Goal: Task Accomplishment & Management: Use online tool/utility

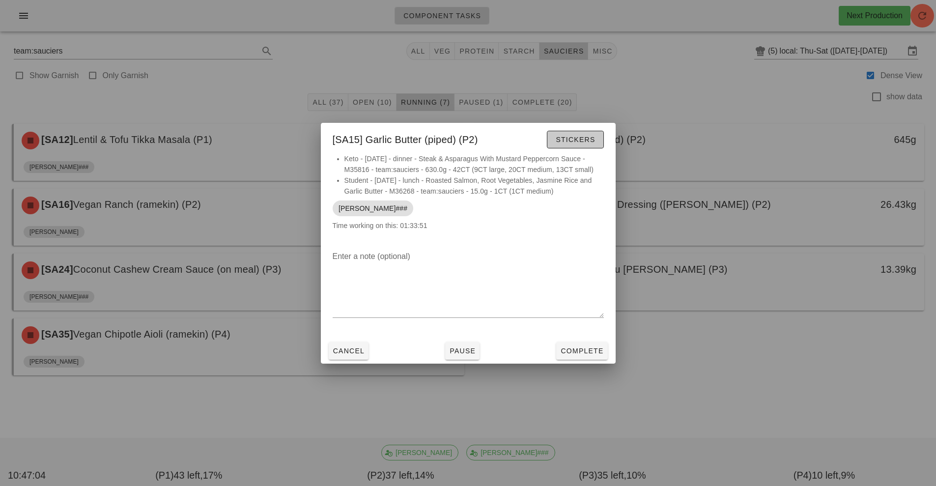
click at [571, 133] on button "Stickers" at bounding box center [575, 140] width 57 height 18
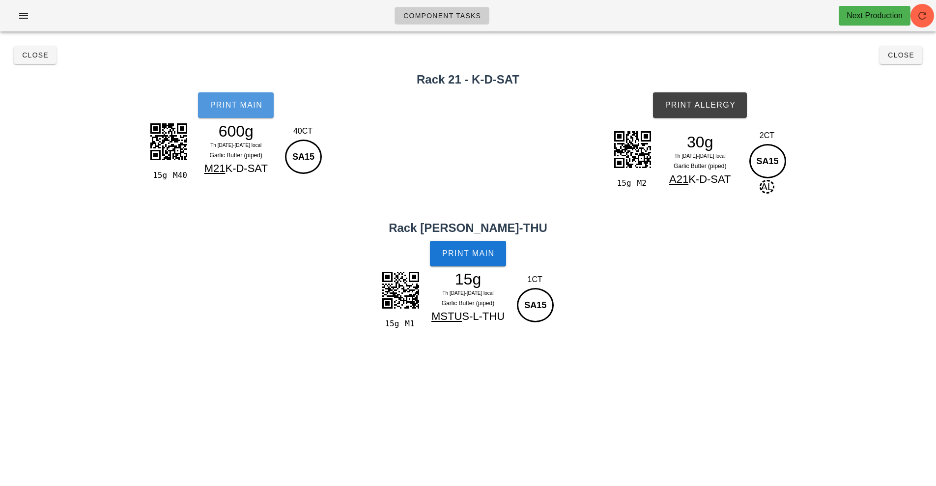
click at [234, 105] on span "Print Main" at bounding box center [235, 105] width 53 height 9
click at [700, 107] on span "Print Allergy" at bounding box center [700, 105] width 71 height 9
click at [465, 253] on span "Print Main" at bounding box center [468, 253] width 53 height 9
click at [27, 58] on span "Close" at bounding box center [35, 55] width 27 height 8
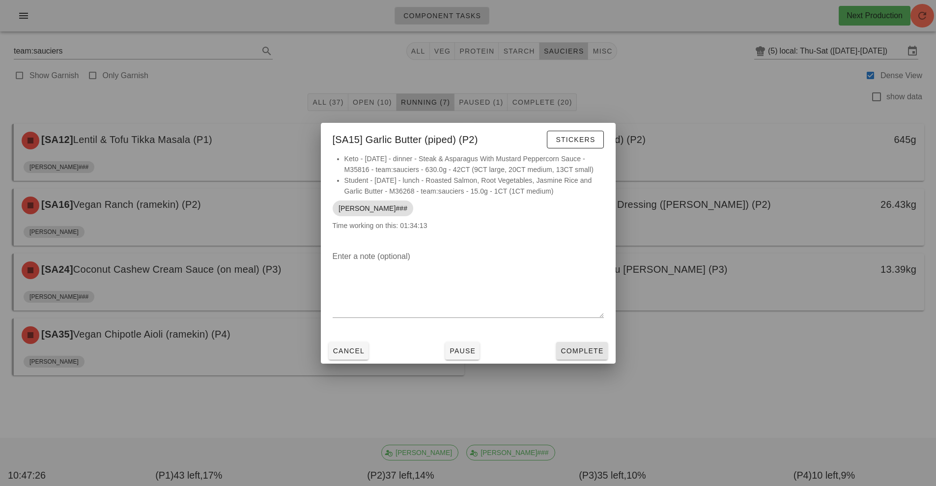
click at [583, 357] on button "Complete" at bounding box center [581, 351] width 51 height 18
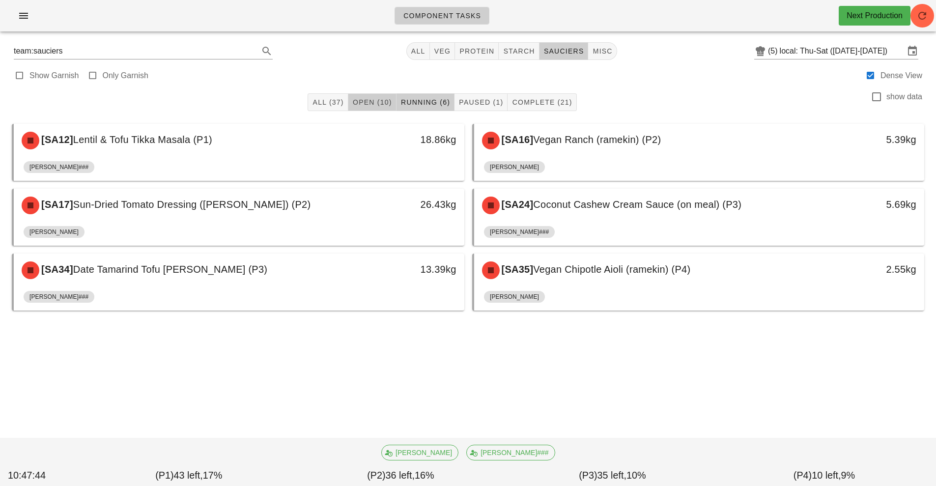
click at [376, 106] on span "Open (10)" at bounding box center [372, 102] width 40 height 8
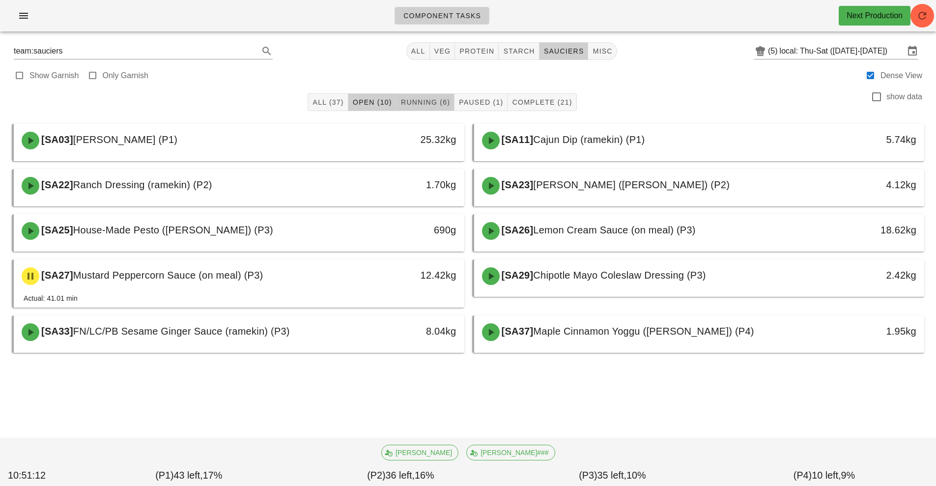
click at [426, 103] on span "Running (6)" at bounding box center [426, 102] width 50 height 8
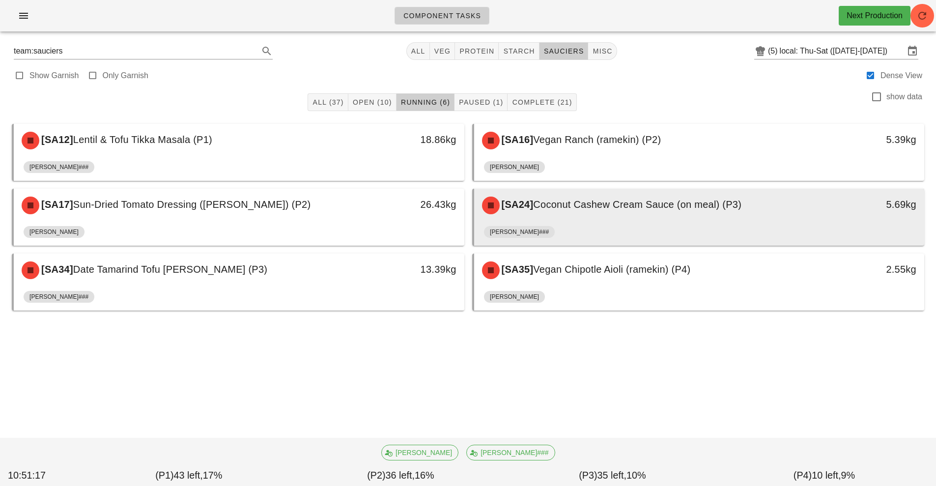
click at [614, 222] on div "[PERSON_NAME]###" at bounding box center [699, 234] width 431 height 24
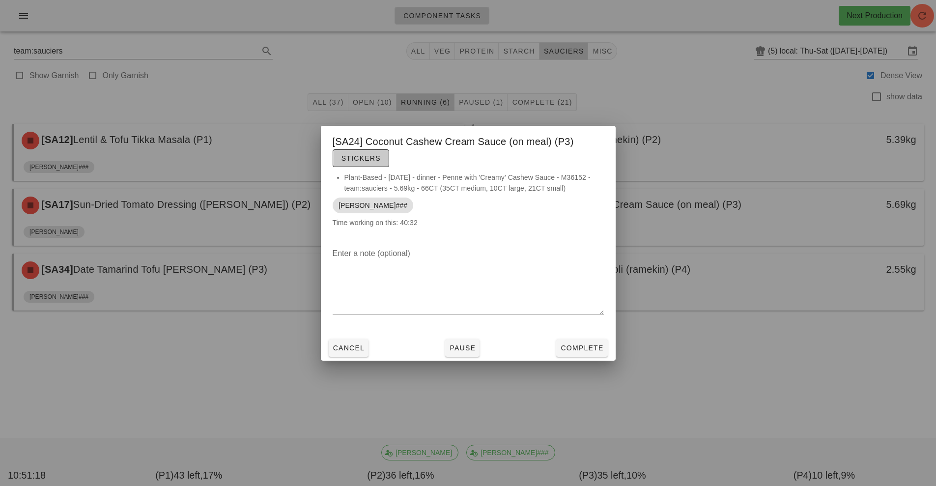
click at [369, 159] on span "Stickers" at bounding box center [361, 158] width 40 height 8
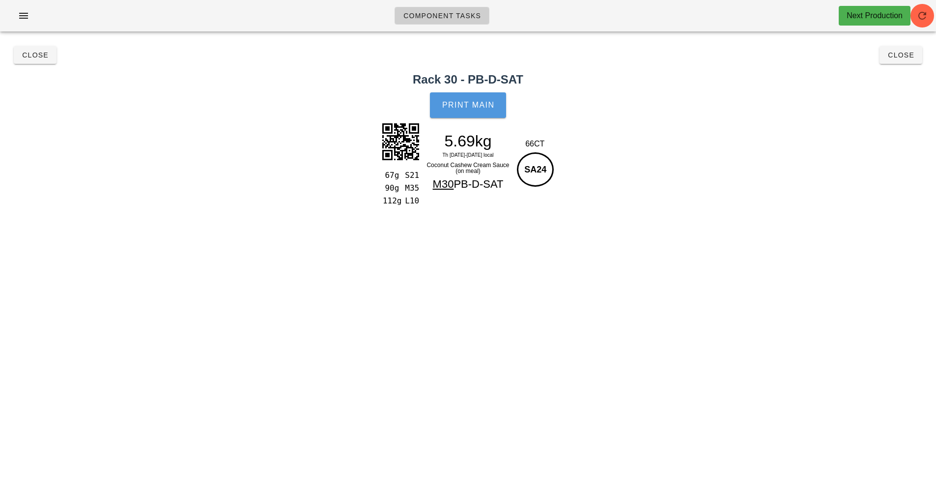
click at [478, 110] on button "Print Main" at bounding box center [468, 105] width 76 height 26
click at [909, 57] on span "Close" at bounding box center [901, 55] width 27 height 8
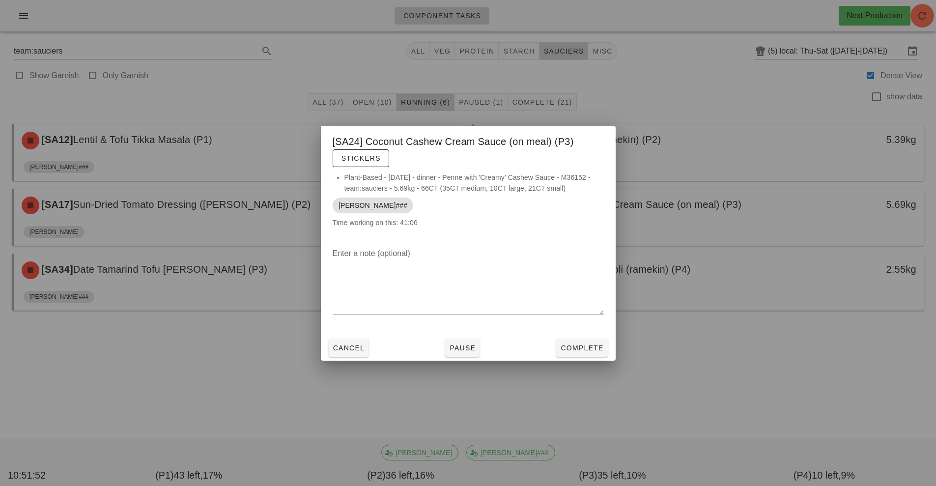
click at [643, 363] on div at bounding box center [468, 243] width 936 height 486
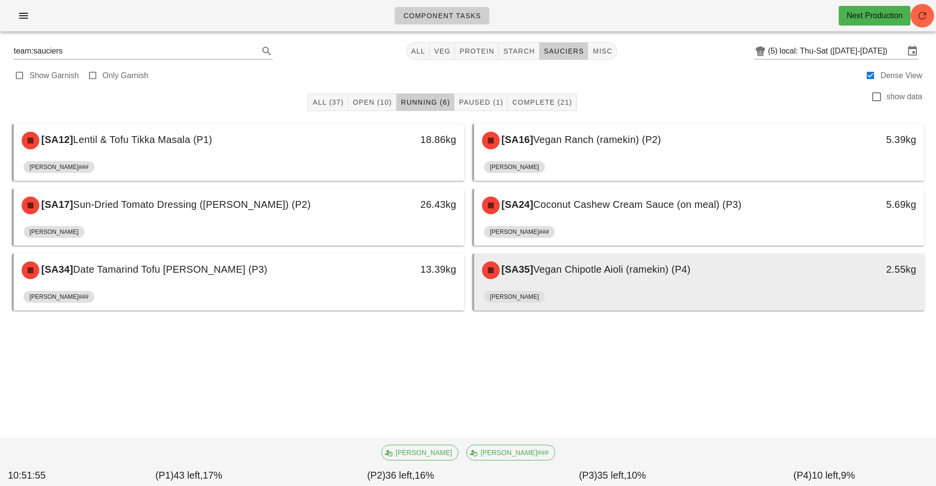
click at [628, 278] on div "[SA35] Vegan Chipotle Aioli (ramekin) (P4)" at bounding box center [643, 270] width 335 height 29
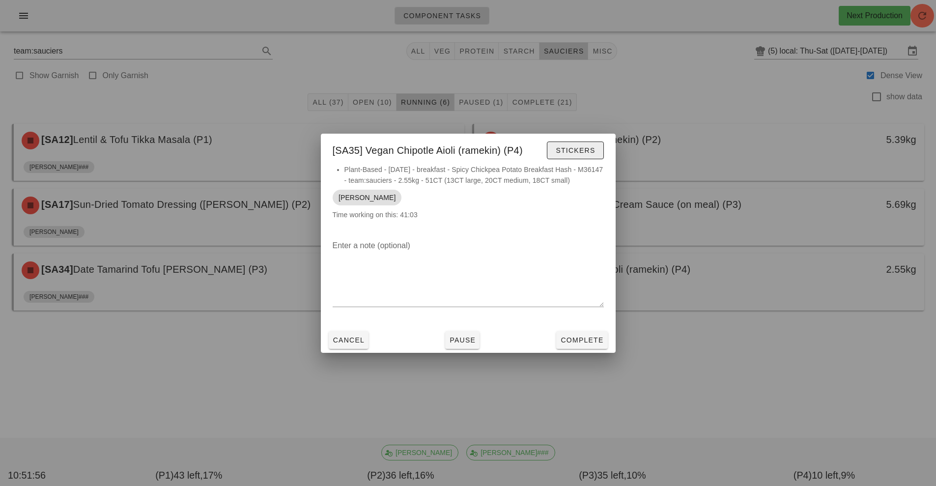
click at [598, 151] on button "Stickers" at bounding box center [575, 151] width 57 height 18
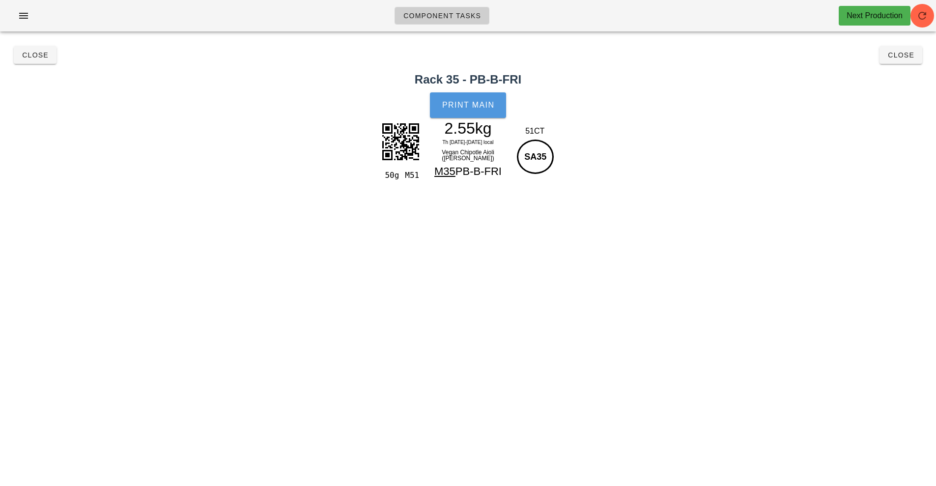
click at [484, 101] on span "Print Main" at bounding box center [468, 105] width 53 height 9
click at [900, 57] on span "Close" at bounding box center [901, 55] width 27 height 8
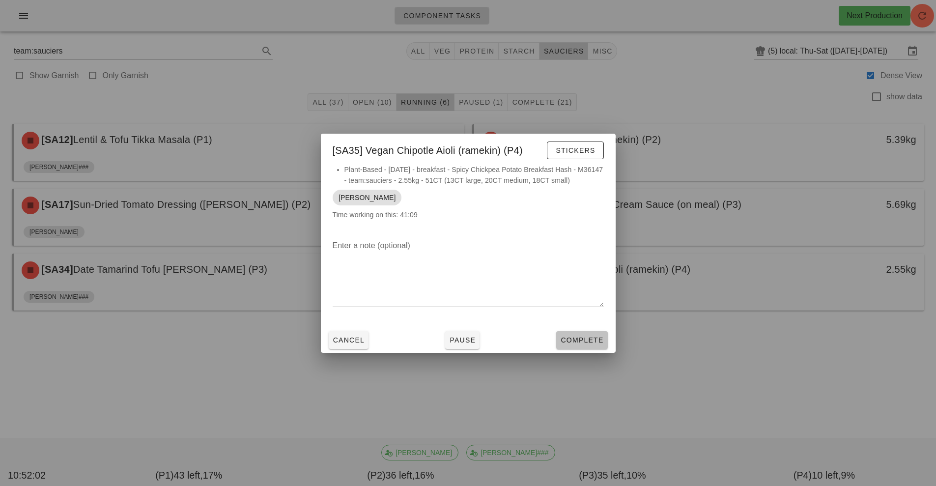
click at [593, 340] on span "Complete" at bounding box center [581, 340] width 43 height 8
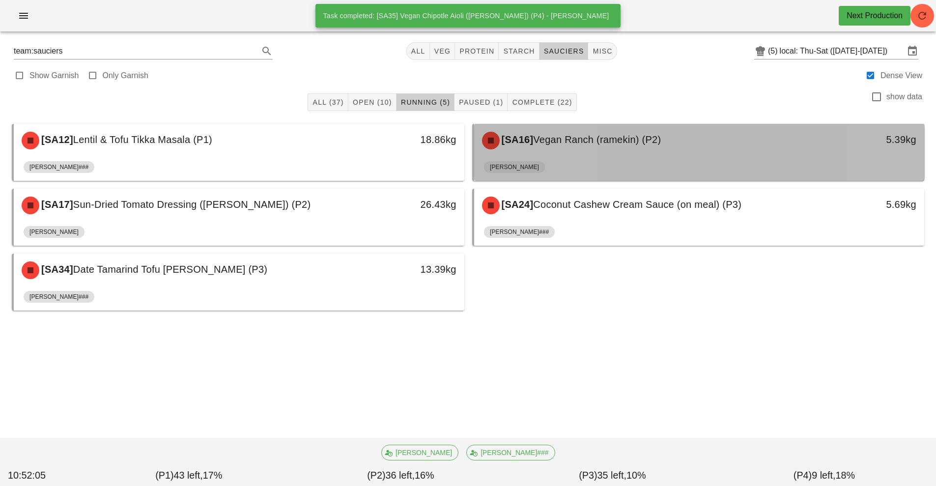
click at [598, 158] on div "[PERSON_NAME]" at bounding box center [699, 169] width 431 height 24
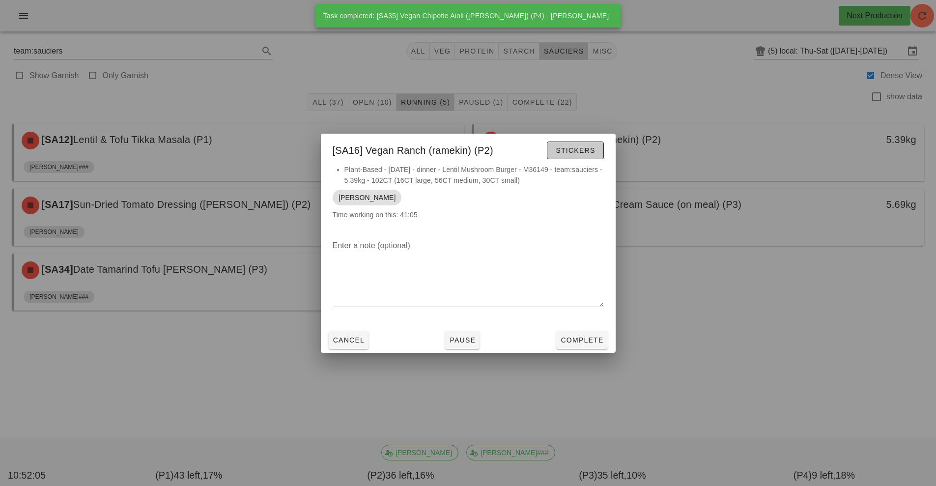
click at [568, 148] on span "Stickers" at bounding box center [575, 150] width 40 height 8
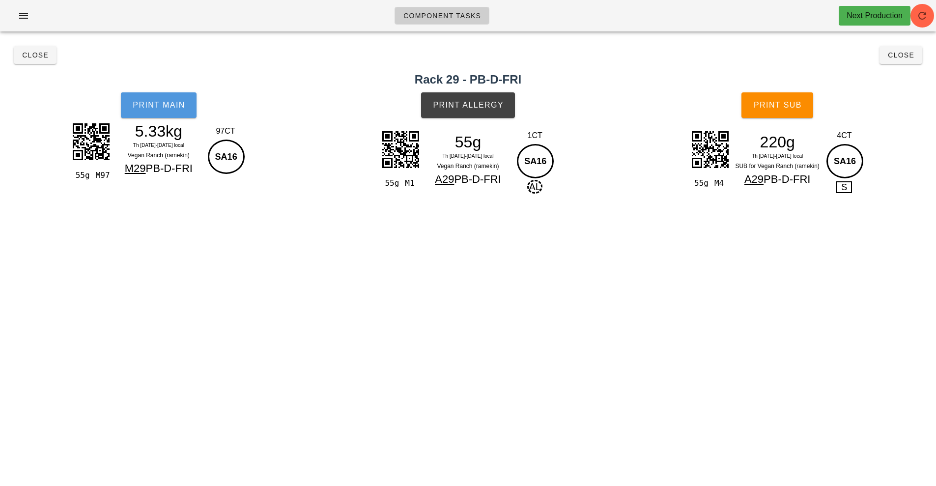
click at [170, 111] on button "Print Main" at bounding box center [159, 105] width 76 height 26
click at [486, 101] on span "Print Allergy" at bounding box center [468, 105] width 71 height 9
click at [780, 108] on span "Print Sub" at bounding box center [778, 105] width 49 height 9
click at [910, 60] on button "Close" at bounding box center [901, 55] width 43 height 18
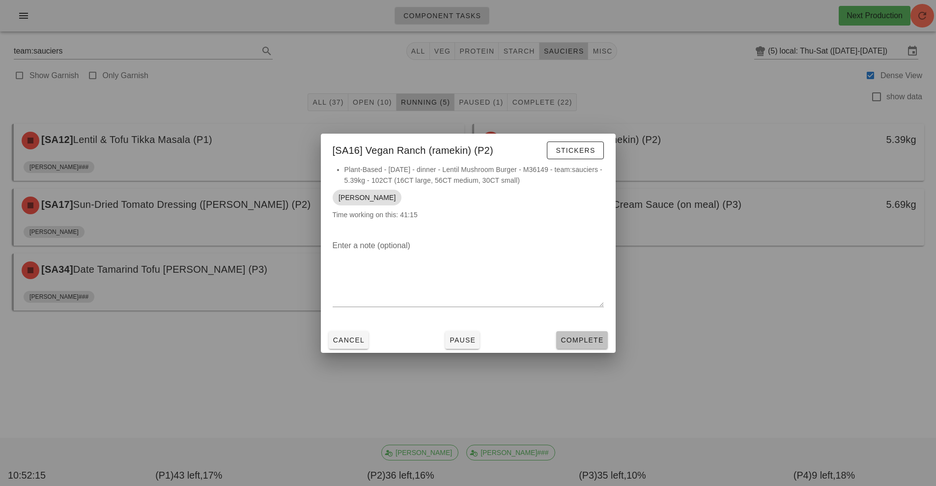
click at [583, 332] on button "Complete" at bounding box center [581, 340] width 51 height 18
